Goal: Information Seeking & Learning: Learn about a topic

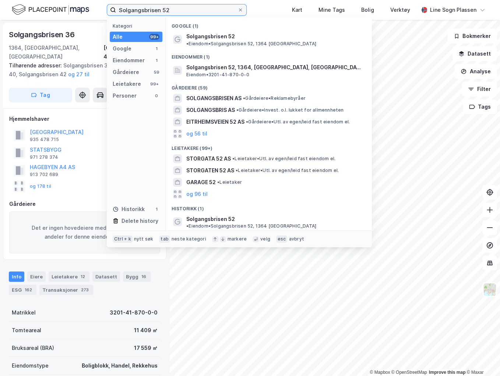
click at [186, 12] on input "Solgangsbrisen 52" at bounding box center [176, 9] width 121 height 11
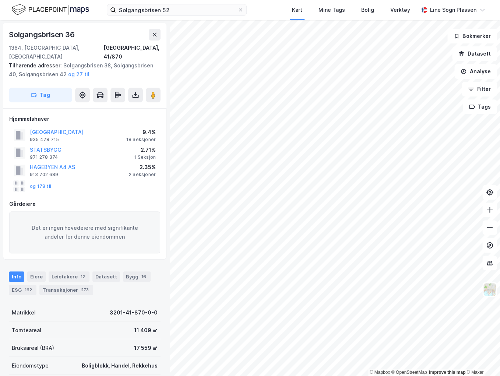
click at [56, 285] on div "Transaksjoner 273" at bounding box center [66, 290] width 54 height 10
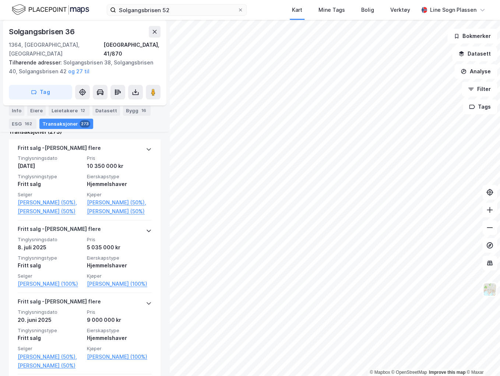
scroll to position [322, 0]
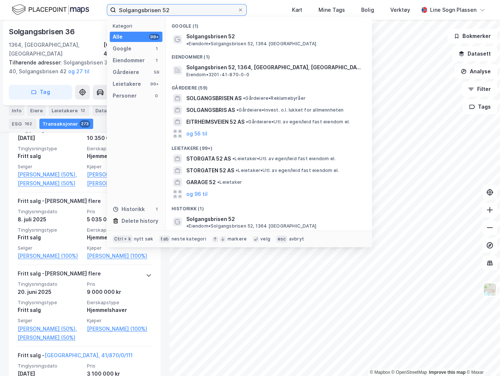
drag, startPoint x: 187, startPoint y: 9, endPoint x: -4, endPoint y: 7, distance: 191.4
click at [0, 7] on html "Solgangsbrisen 52 Kategori Alle 99+ Google 1 Eiendommer 1 Gårdeiere 59 Leietake…" at bounding box center [250, 188] width 500 height 376
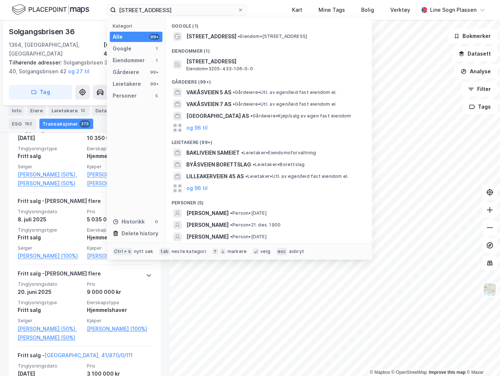
click at [258, 31] on div "[STREET_ADDRESS] • Eiendom • [STREET_ADDRESS]" at bounding box center [269, 37] width 194 height 12
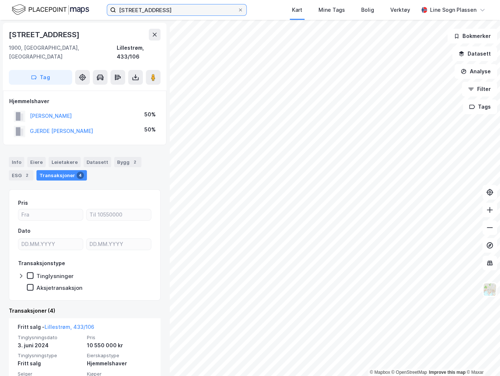
click at [215, 9] on input "[STREET_ADDRESS]" at bounding box center [176, 9] width 121 height 11
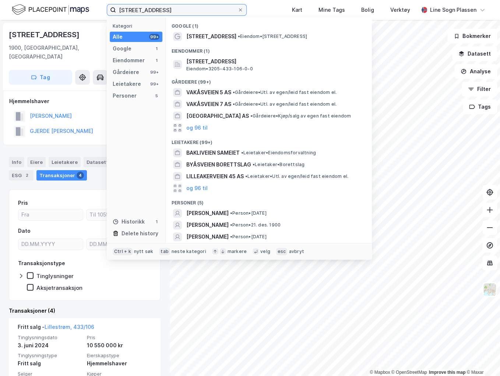
drag, startPoint x: 213, startPoint y: 8, endPoint x: 46, endPoint y: 9, distance: 166.7
click at [46, 9] on div "[STREET_ADDRESS] Kategori Alle 99+ Google 1 Eiendommer 1 Gårdeiere 99+ Leietake…" at bounding box center [250, 10] width 500 height 20
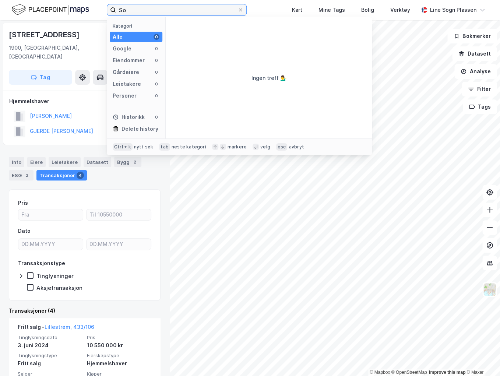
type input "S"
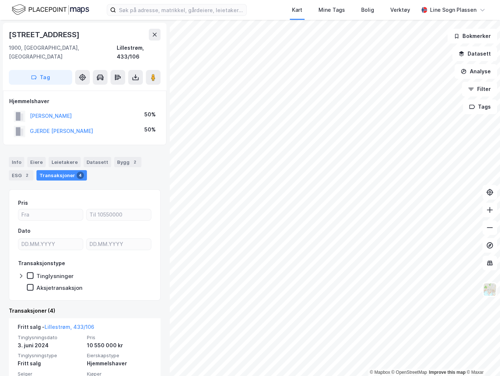
click at [78, 97] on div "Hjemmelshaver" at bounding box center [84, 101] width 151 height 9
